Goal: Find specific page/section

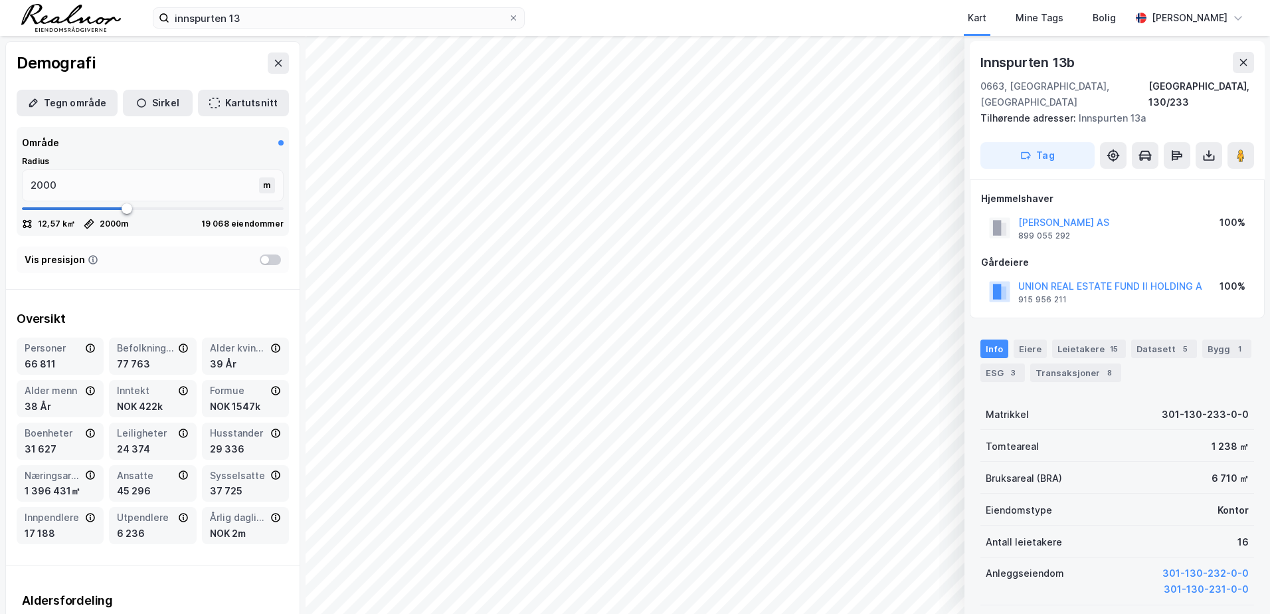
scroll to position [66, 0]
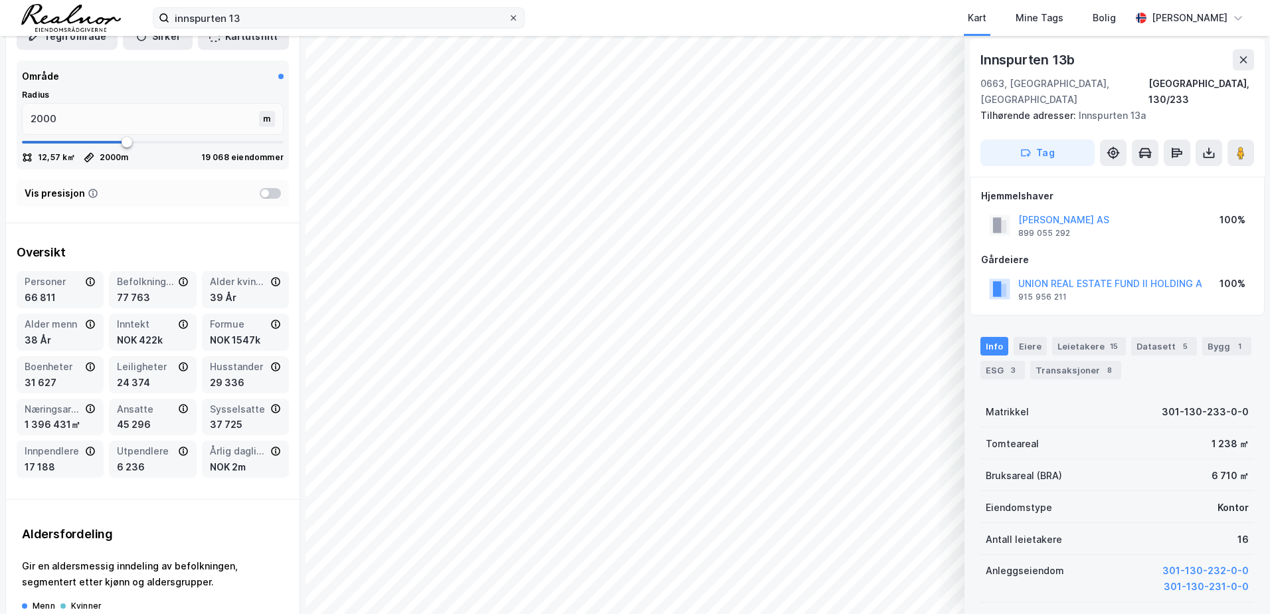
click at [514, 19] on icon at bounding box center [513, 17] width 5 height 5
click at [508, 19] on input "innspurten 13" at bounding box center [338, 18] width 339 height 20
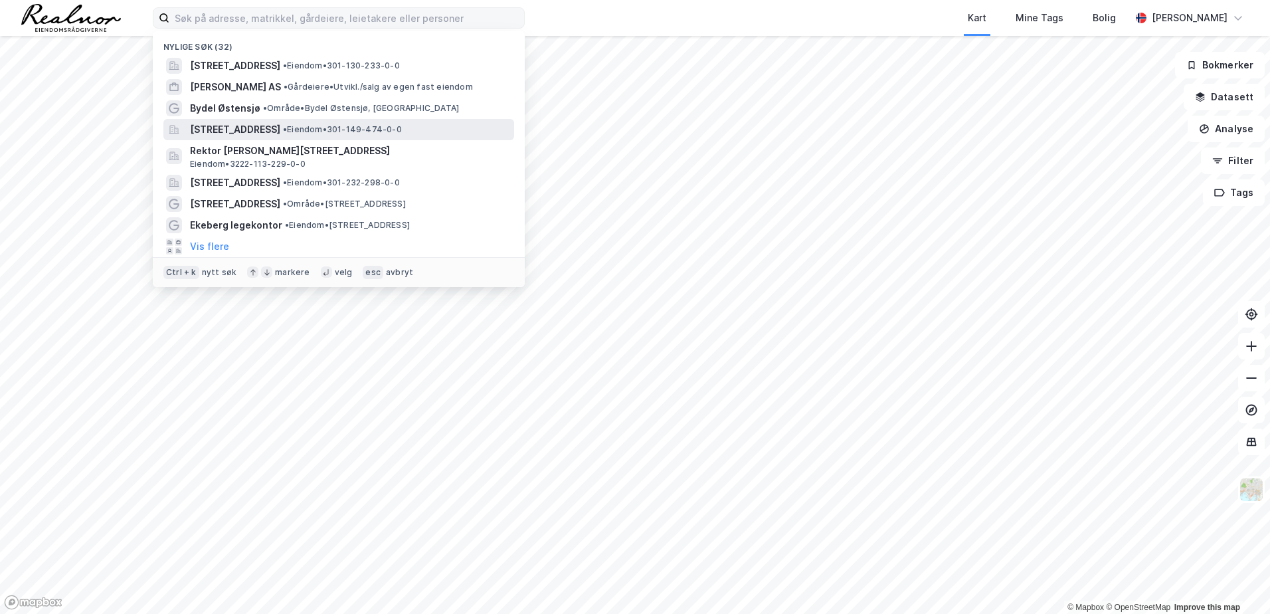
click at [235, 132] on span "[STREET_ADDRESS]" at bounding box center [235, 130] width 90 height 16
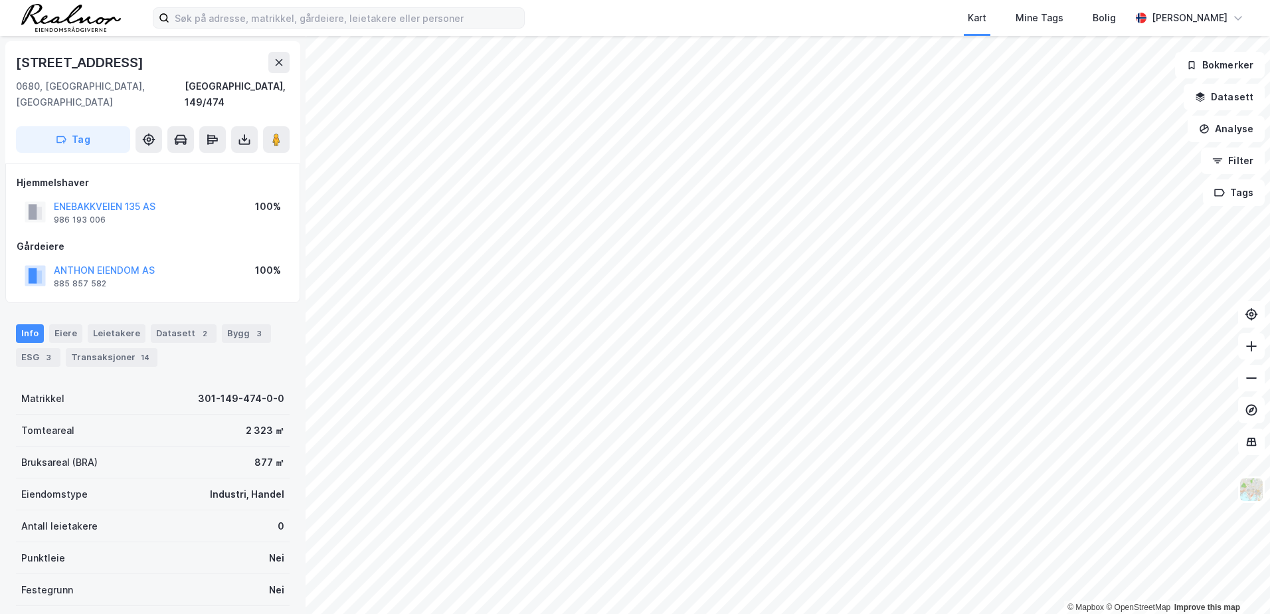
scroll to position [3, 0]
click at [269, 59] on button at bounding box center [278, 59] width 21 height 21
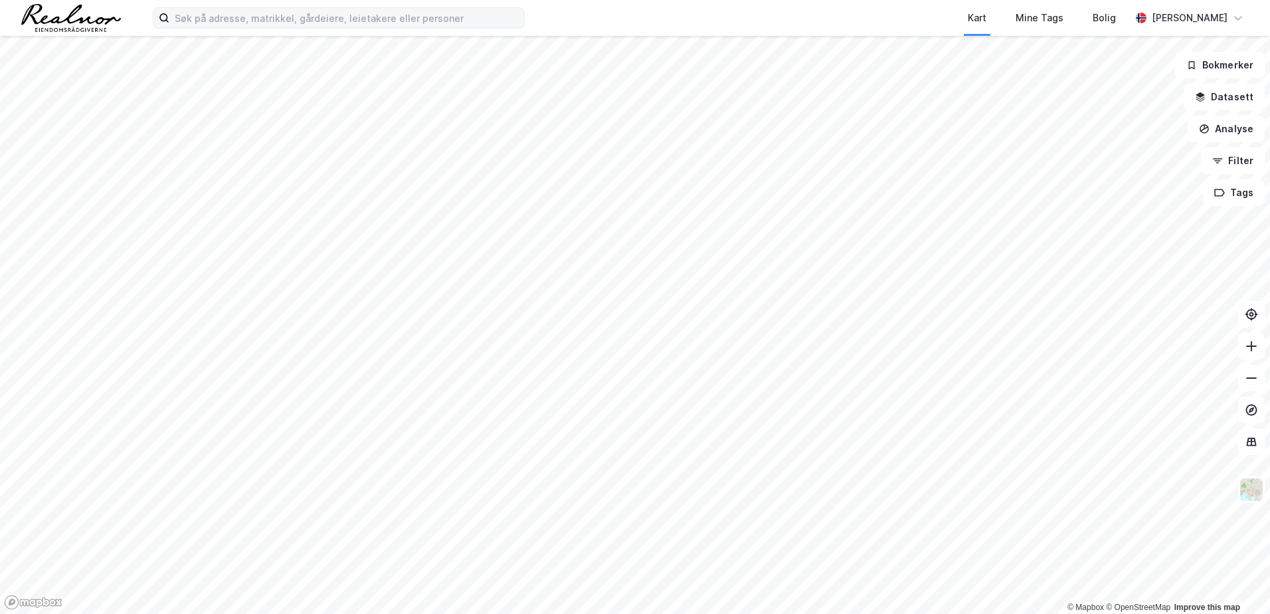
click at [373, 29] on div "Kart Mine Tags Bolig [PERSON_NAME]" at bounding box center [635, 18] width 1270 height 36
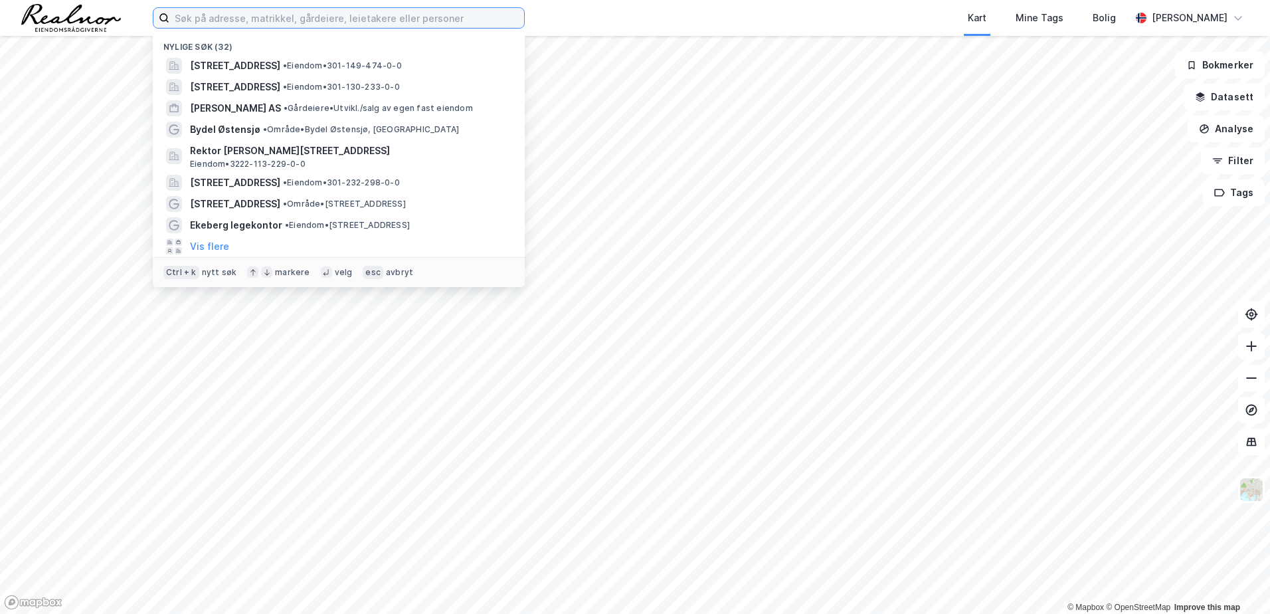
click at [371, 13] on input at bounding box center [346, 18] width 355 height 20
